Goal: Task Accomplishment & Management: Manage account settings

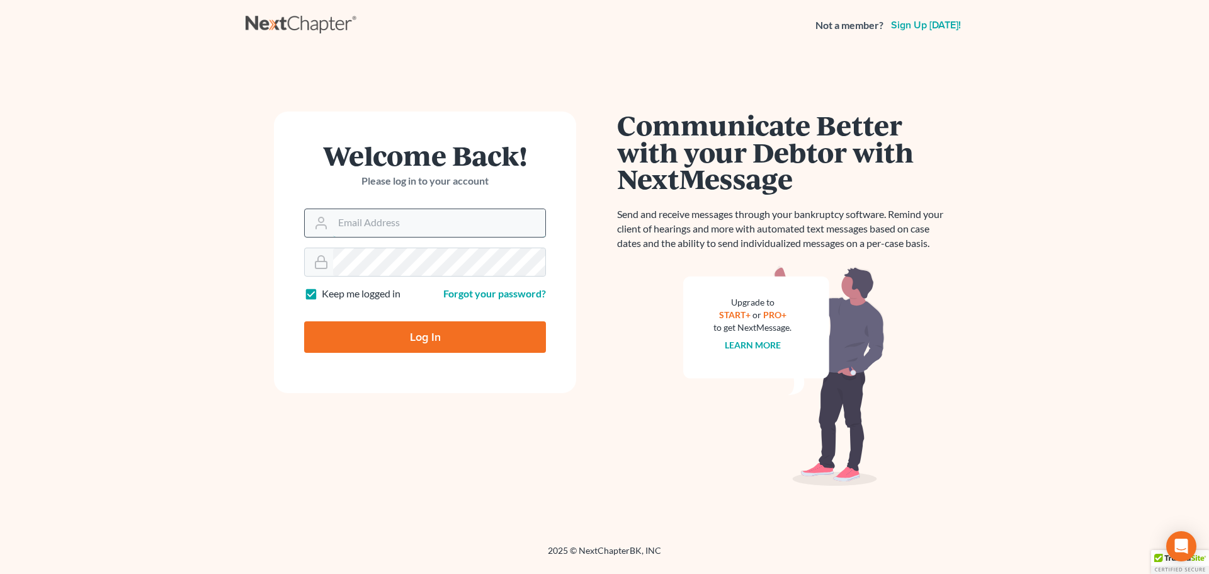
click at [375, 224] on input "Email Address" at bounding box center [439, 223] width 212 height 28
type input "[EMAIL_ADDRESS][DOMAIN_NAME]"
click at [409, 339] on input "Log In" at bounding box center [425, 336] width 242 height 31
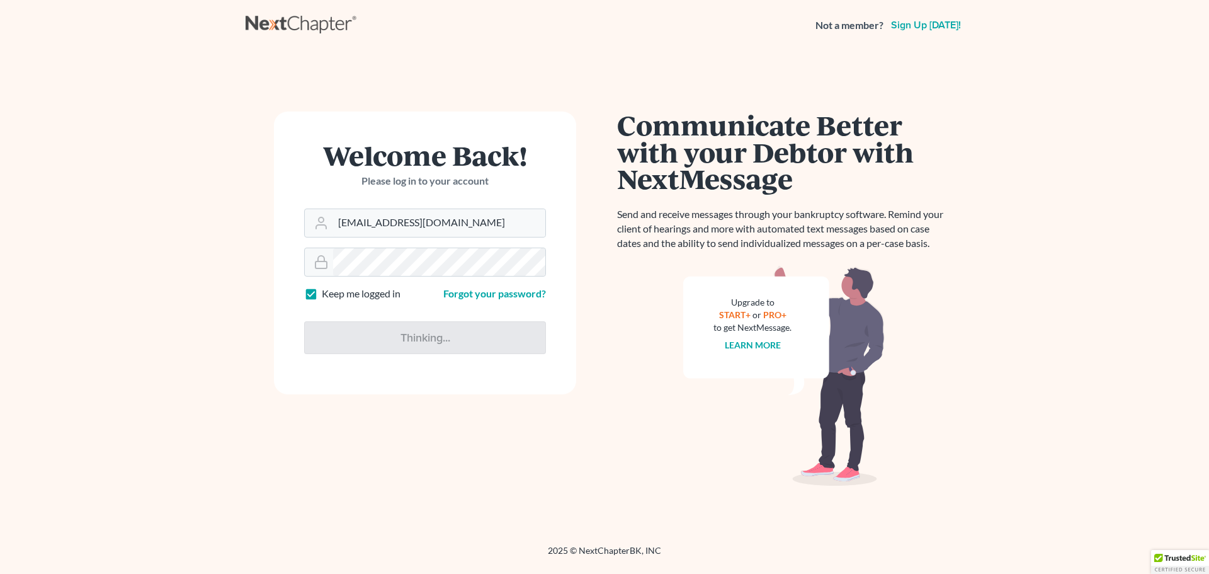
type input "Thinking..."
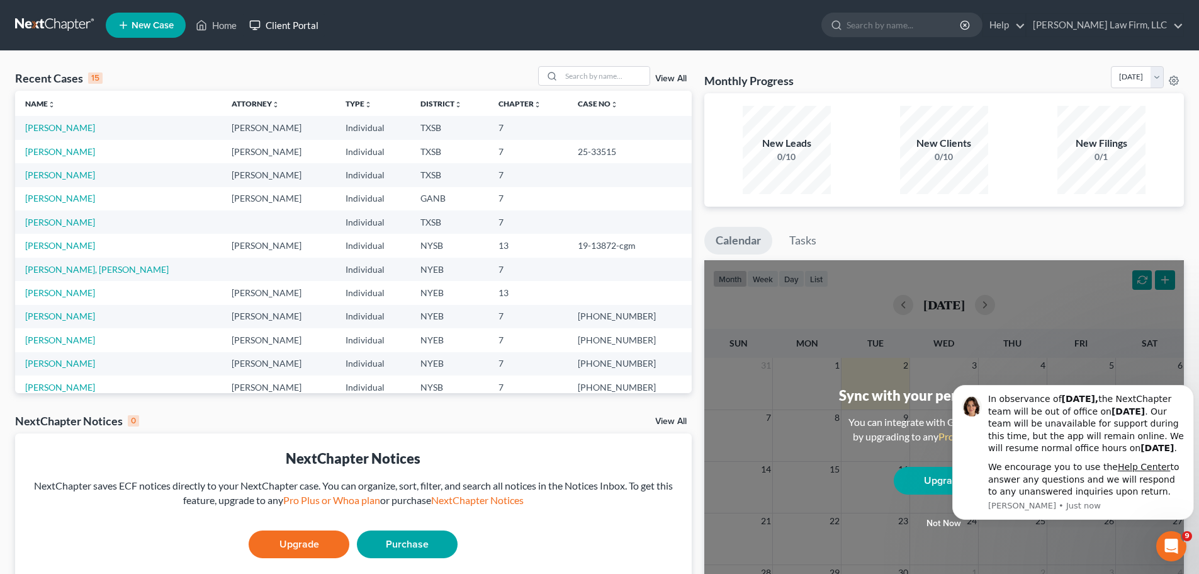
click at [300, 27] on link "Client Portal" at bounding box center [284, 25] width 82 height 23
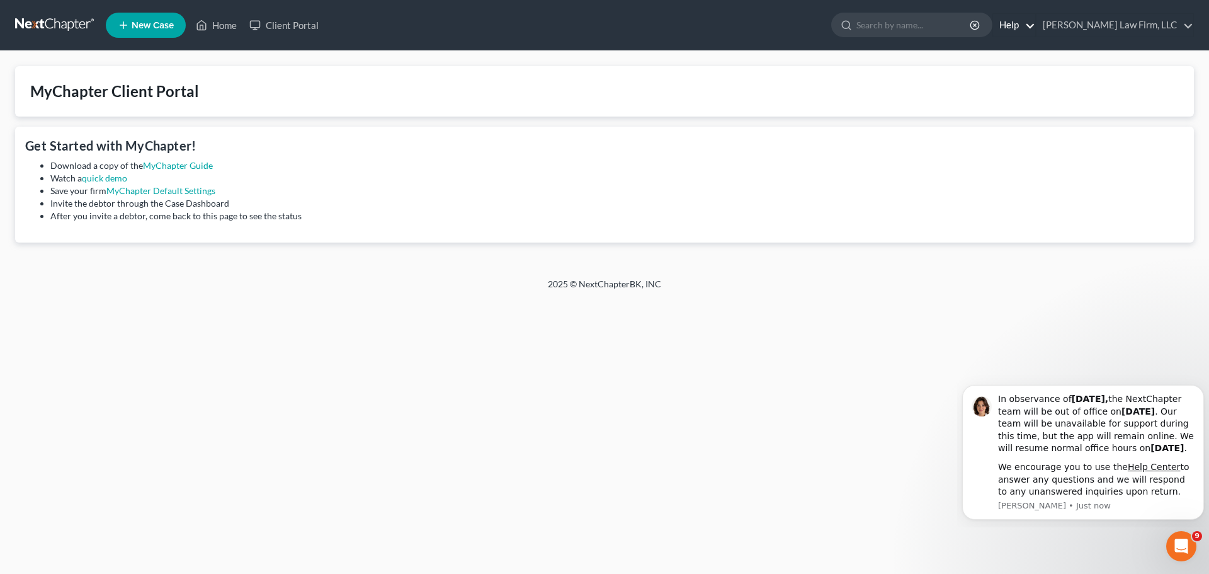
click at [1035, 32] on link "Help" at bounding box center [1014, 25] width 42 height 23
click at [1182, 27] on link "Gulley Law Firm, LLC" at bounding box center [1114, 25] width 157 height 23
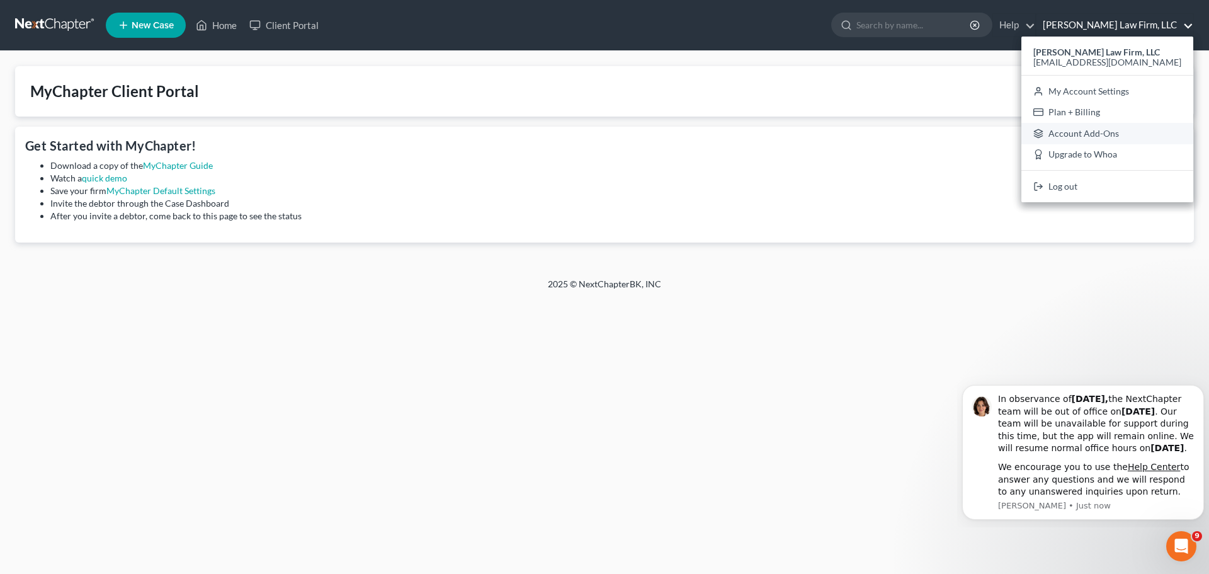
click at [1165, 132] on link "Account Add-Ons" at bounding box center [1107, 133] width 172 height 21
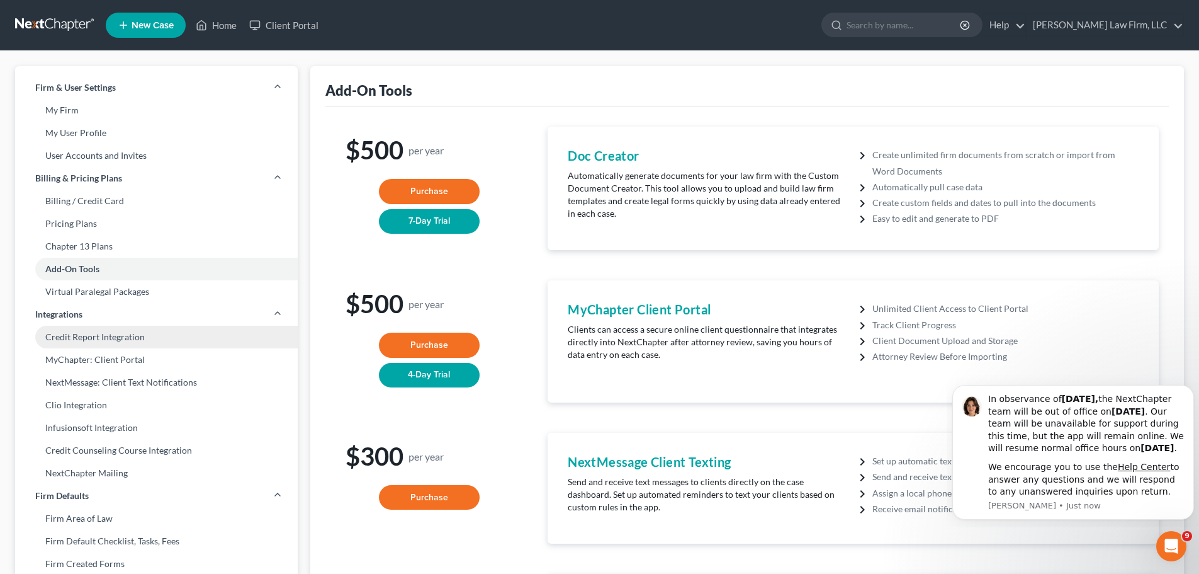
click at [97, 328] on link "Credit Report Integration" at bounding box center [156, 337] width 283 height 23
